Goal: Navigation & Orientation: Find specific page/section

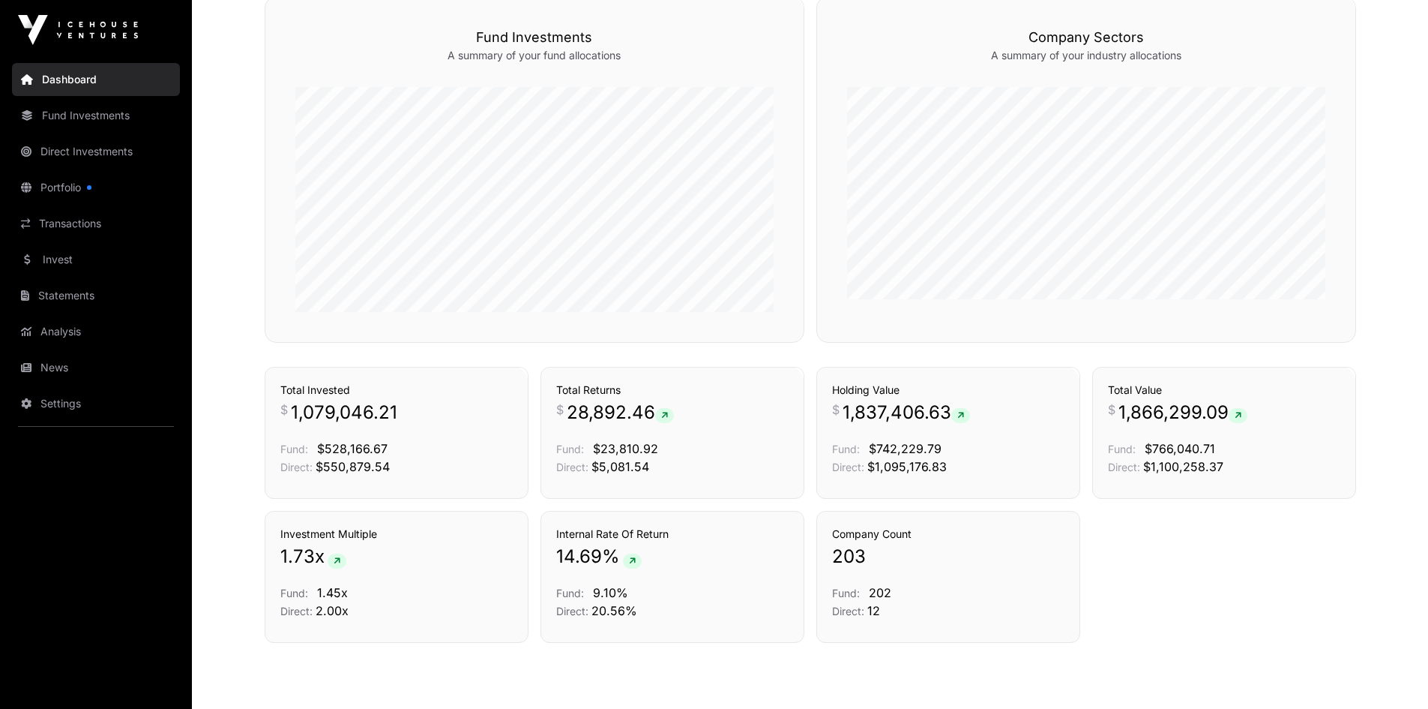
scroll to position [900, 0]
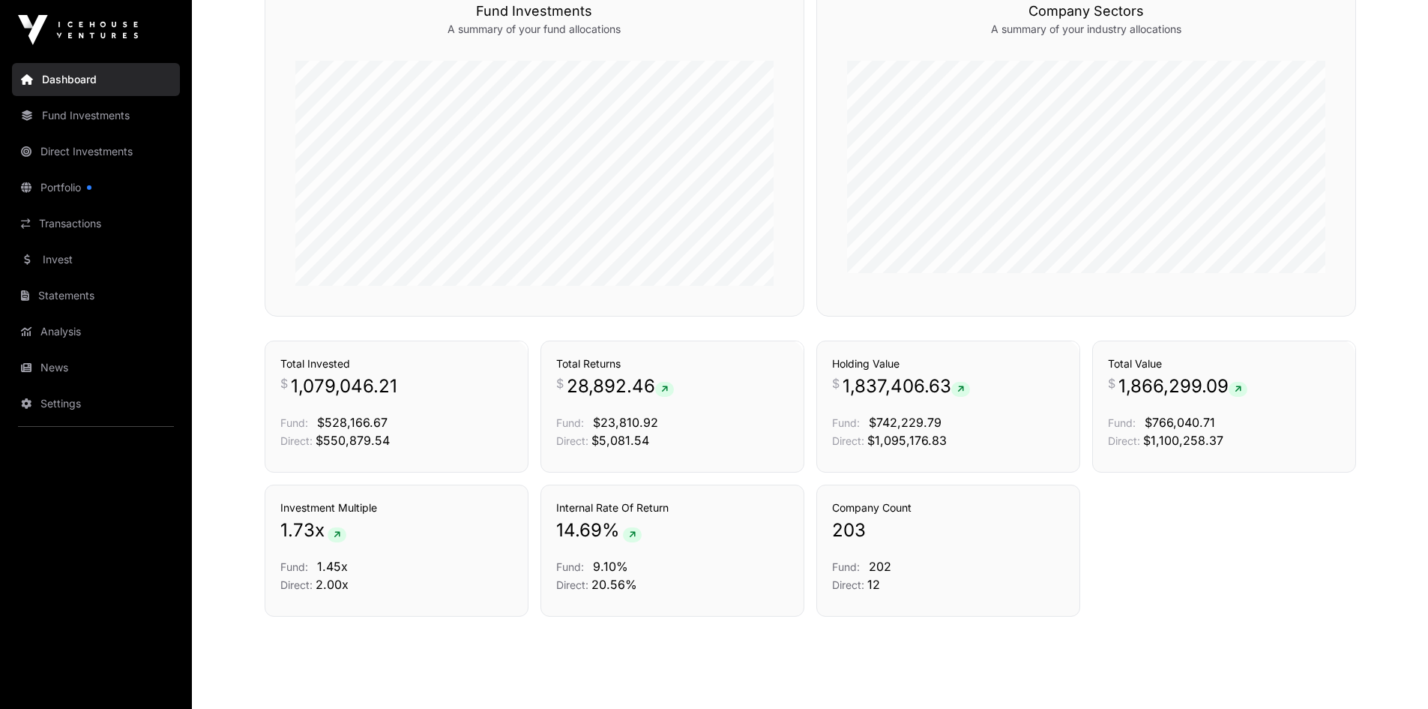
click at [31, 361] on link "News" at bounding box center [96, 367] width 168 height 33
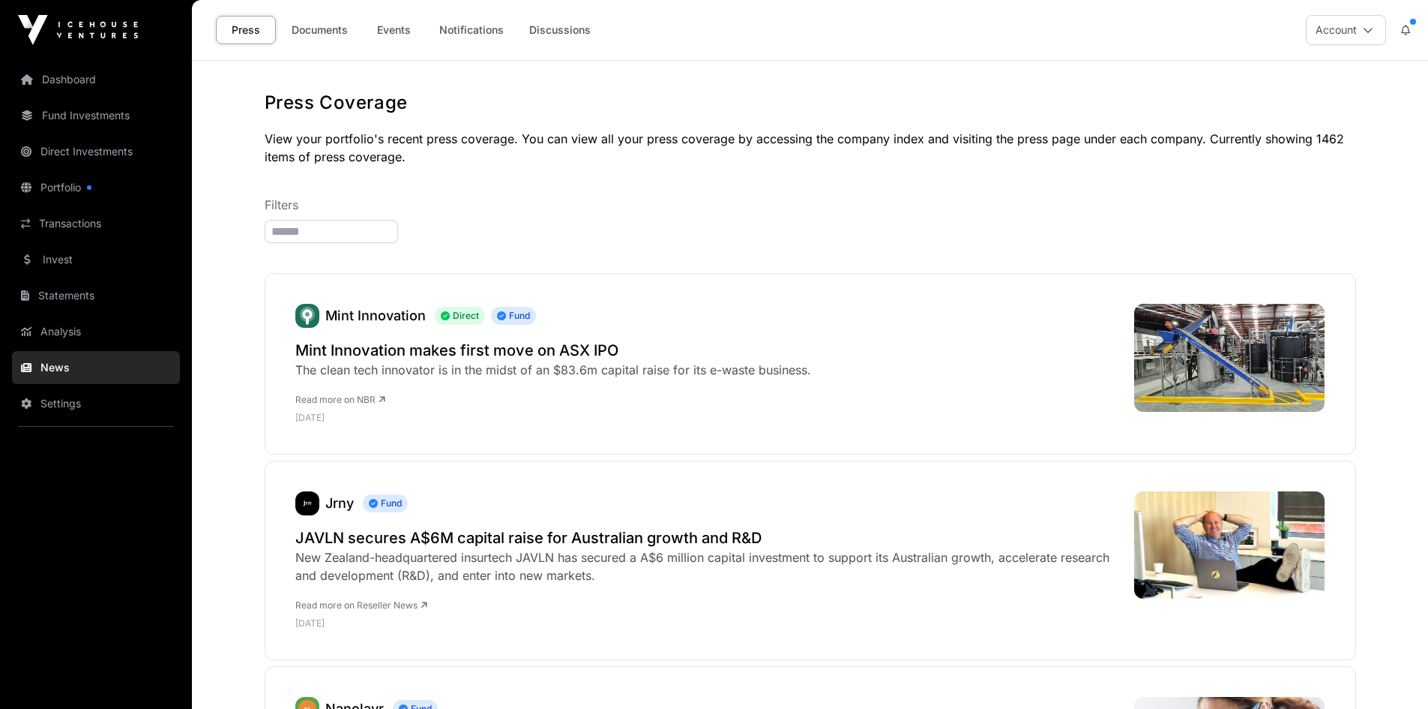
click at [298, 31] on link "Documents" at bounding box center [320, 30] width 76 height 28
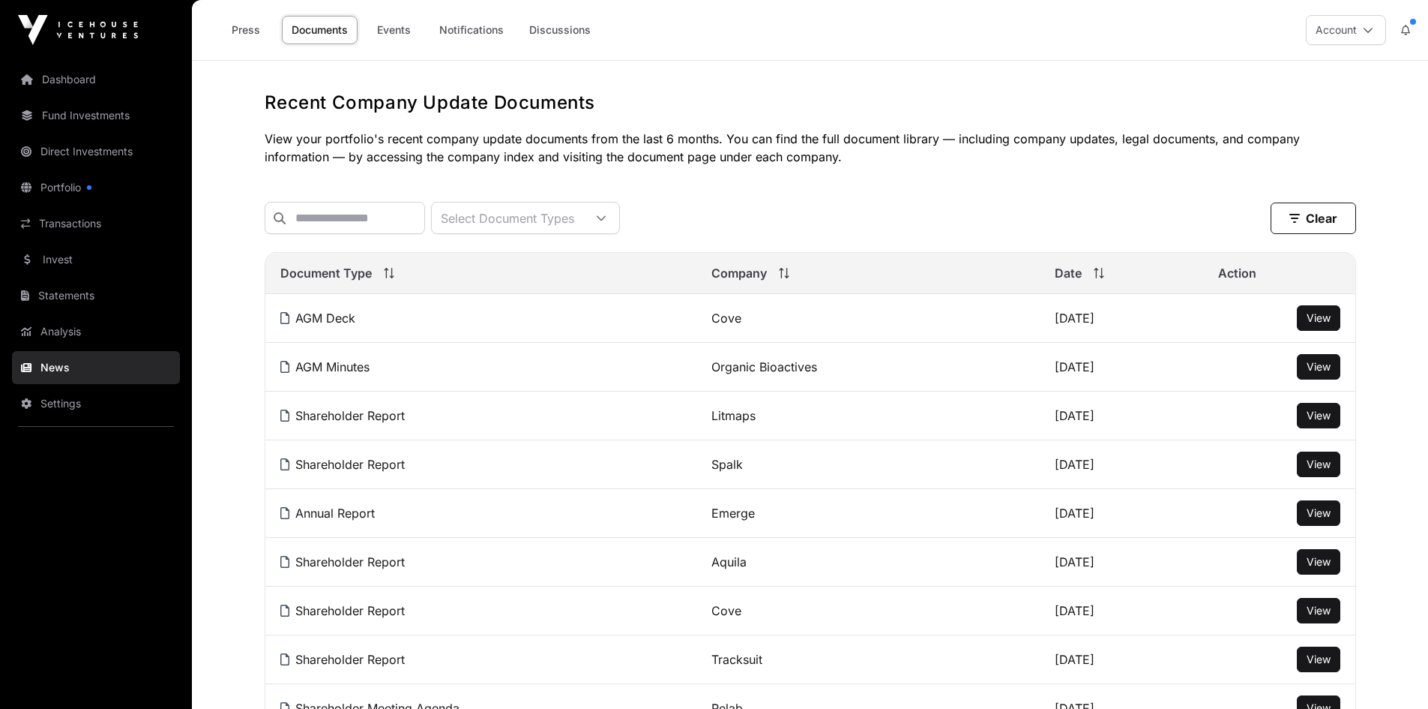
click at [388, 27] on link "Events" at bounding box center [394, 30] width 60 height 28
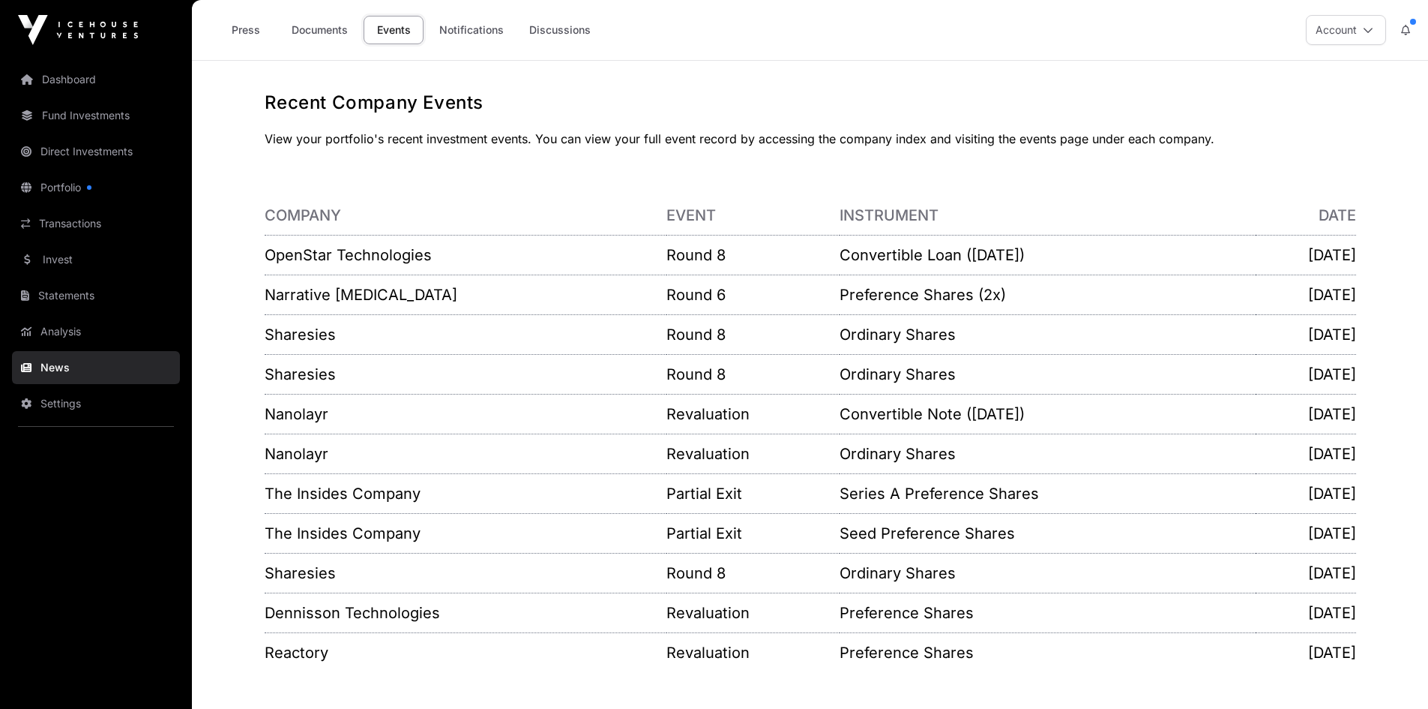
click at [54, 83] on link "Dashboard" at bounding box center [96, 79] width 168 height 33
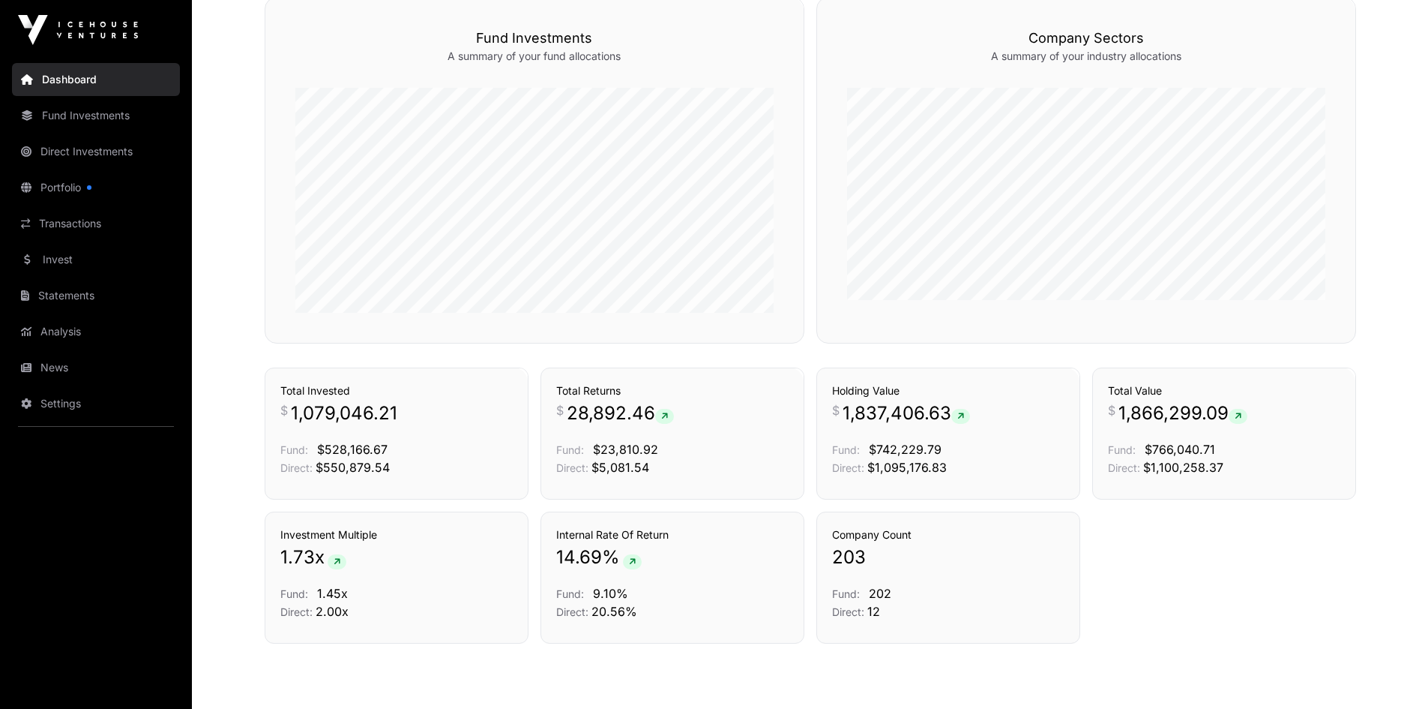
scroll to position [900, 0]
